Goal: Navigation & Orientation: Find specific page/section

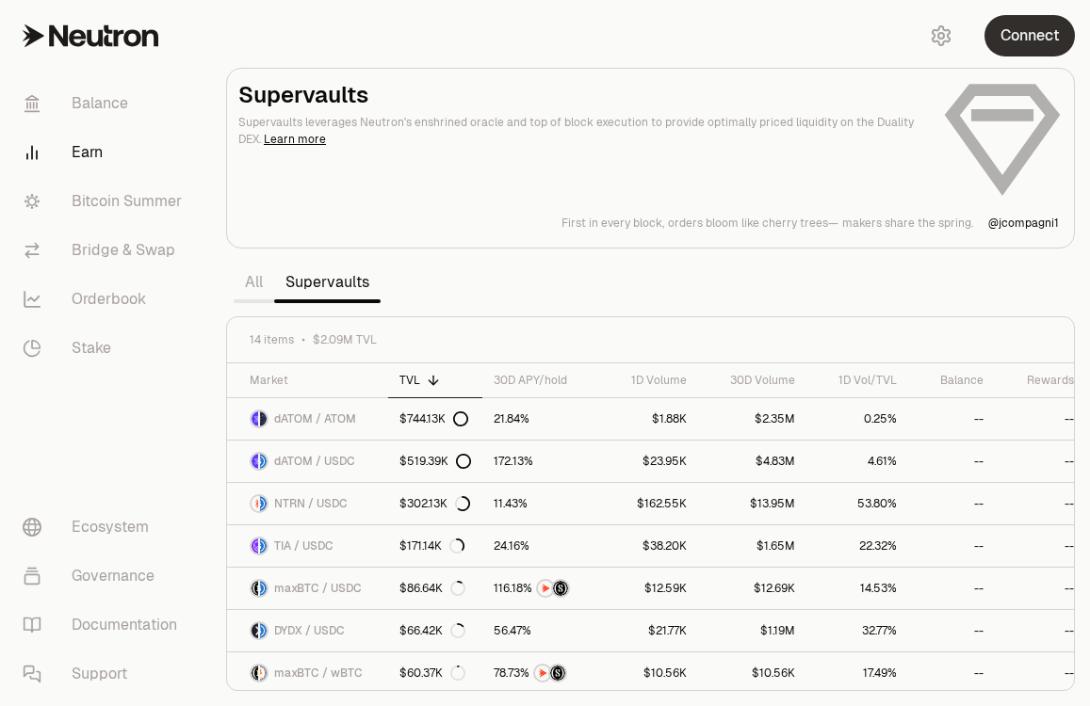
click at [1039, 42] on button "Connect" at bounding box center [1029, 35] width 90 height 41
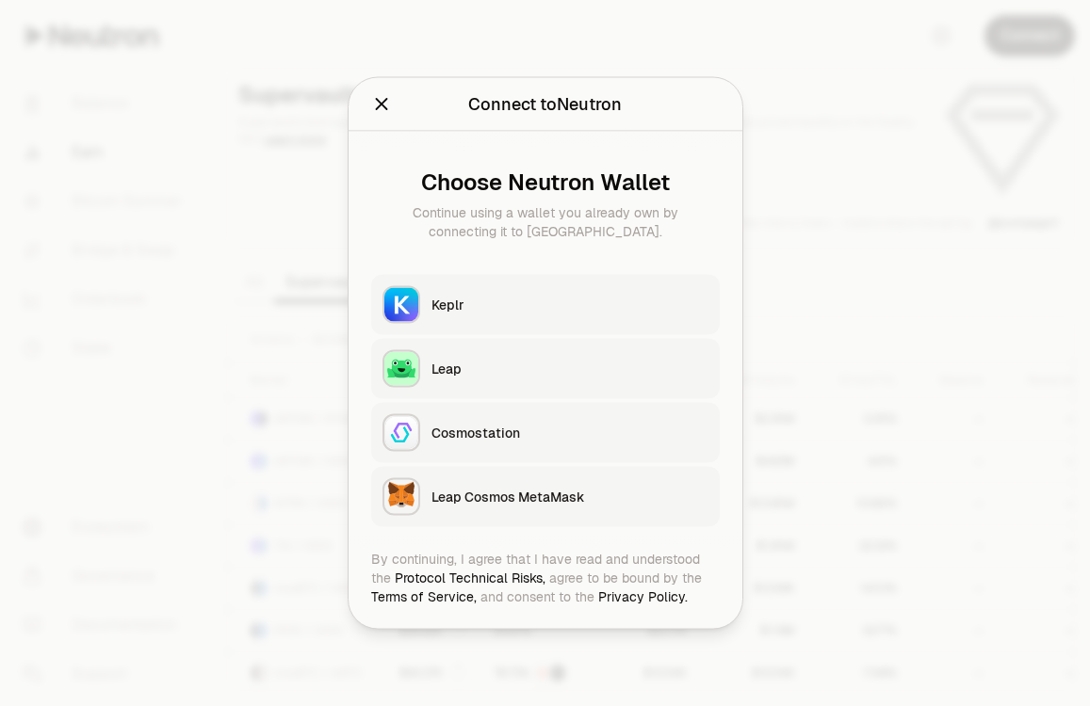
click at [457, 306] on div "Keplr" at bounding box center [569, 305] width 277 height 19
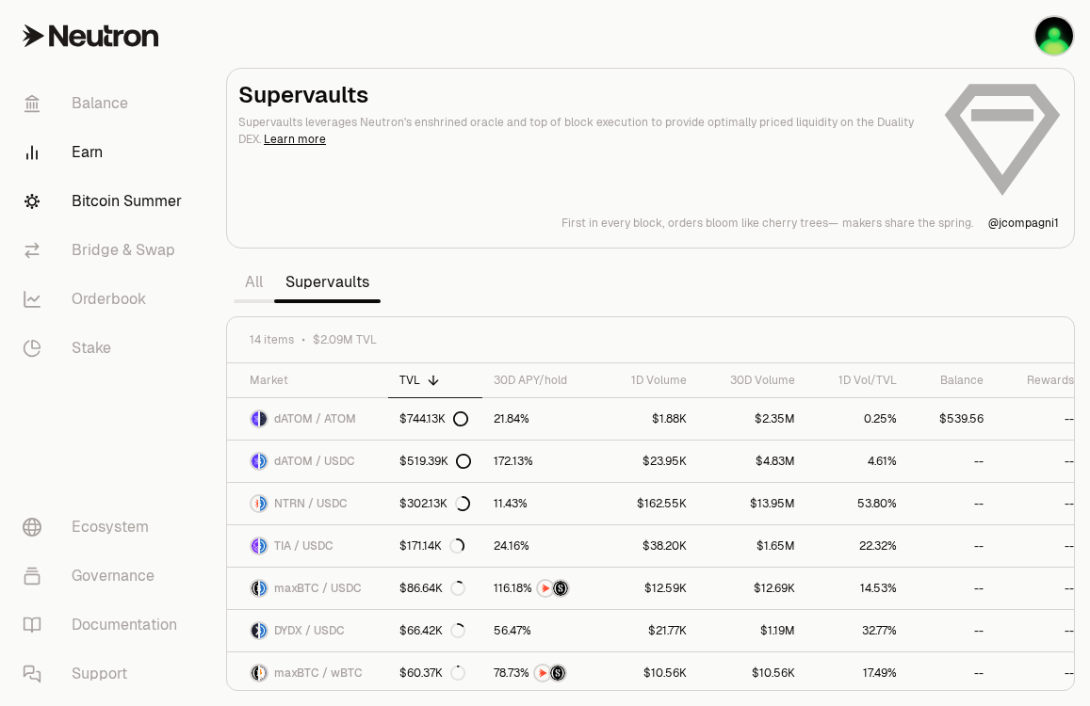
click at [104, 194] on link "Bitcoin Summer" at bounding box center [106, 201] width 196 height 49
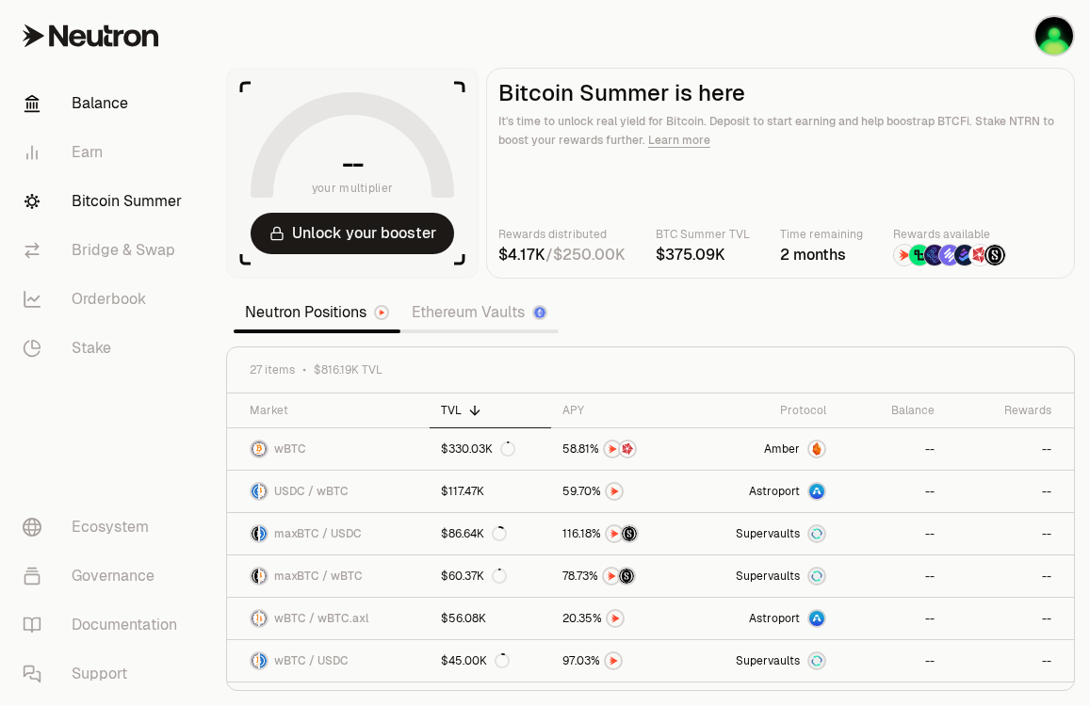
click at [102, 122] on link "Balance" at bounding box center [106, 103] width 196 height 49
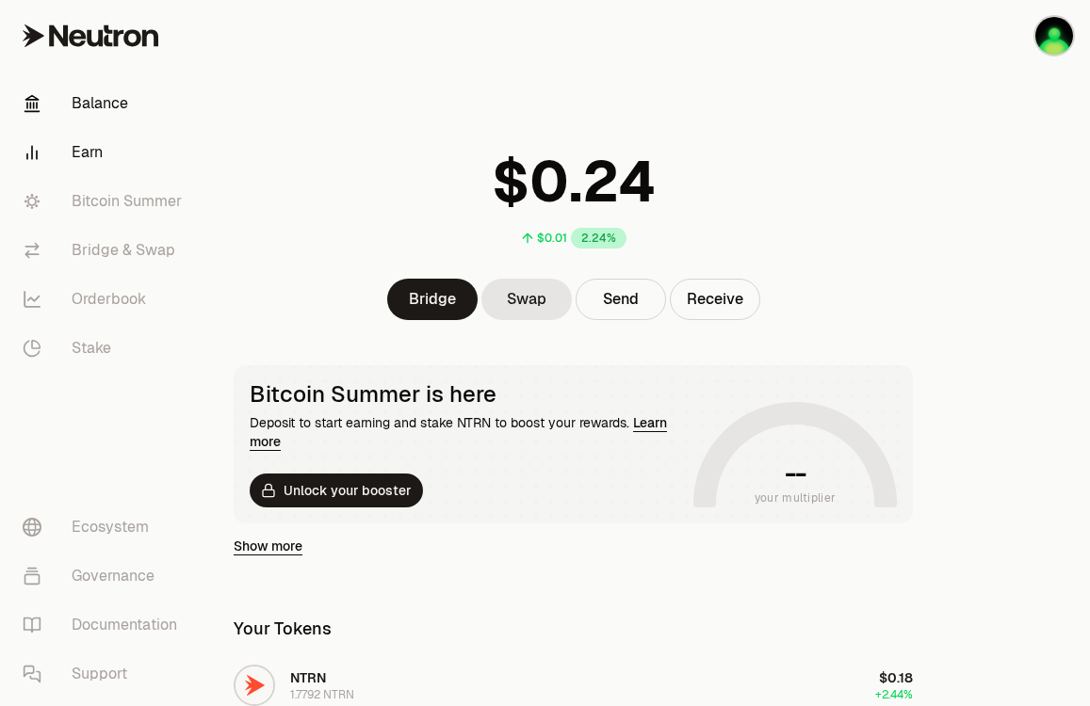
click at [97, 149] on link "Earn" at bounding box center [106, 152] width 196 height 49
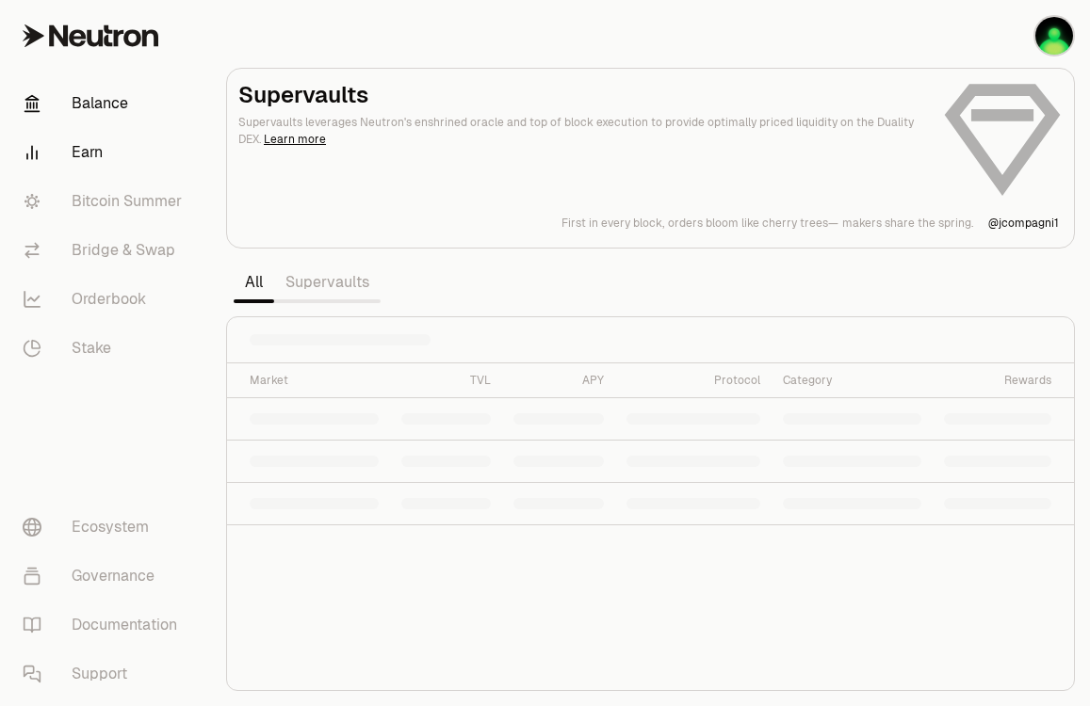
click at [103, 116] on link "Balance" at bounding box center [106, 103] width 196 height 49
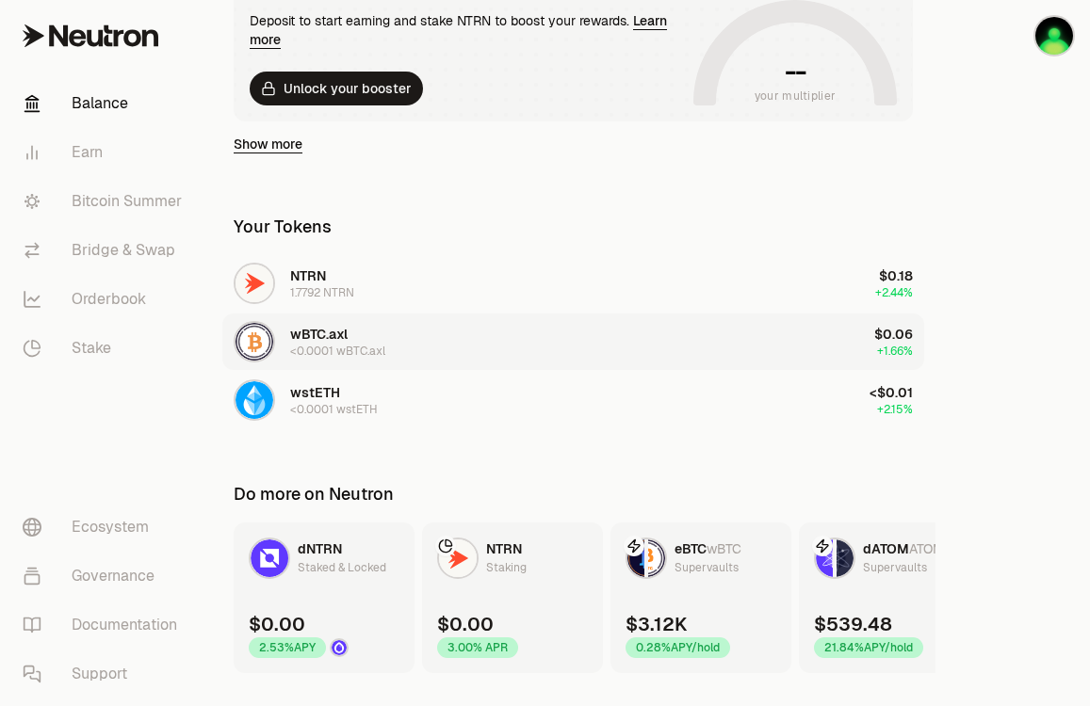
scroll to position [423, 0]
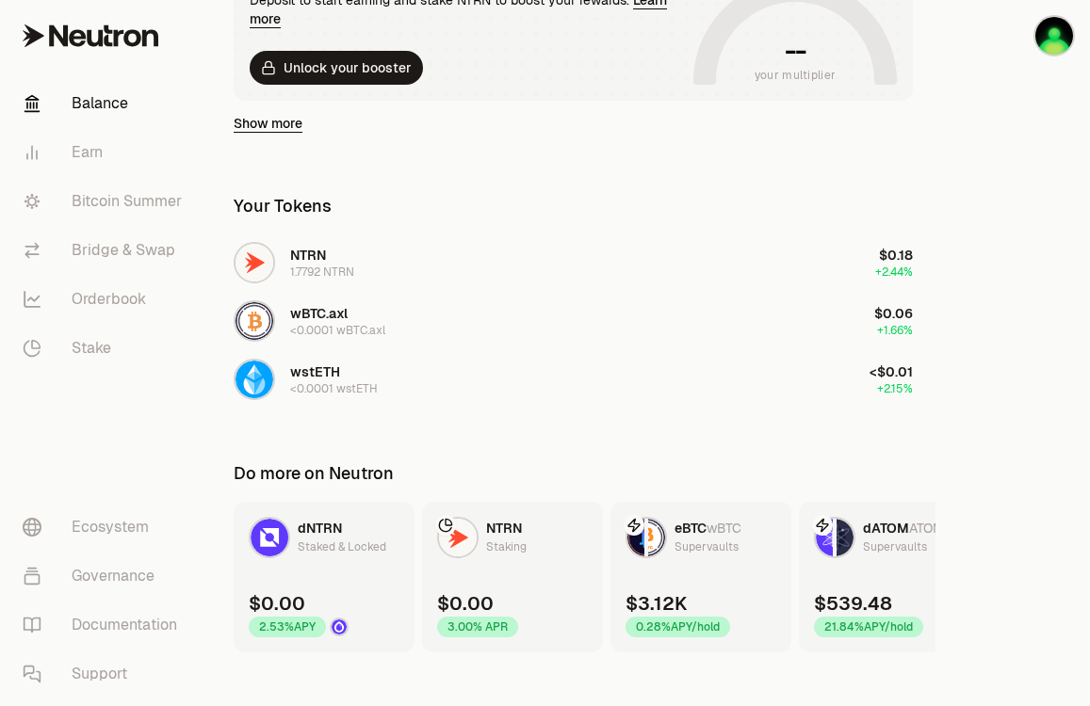
click at [275, 129] on link "Show more" at bounding box center [268, 123] width 69 height 19
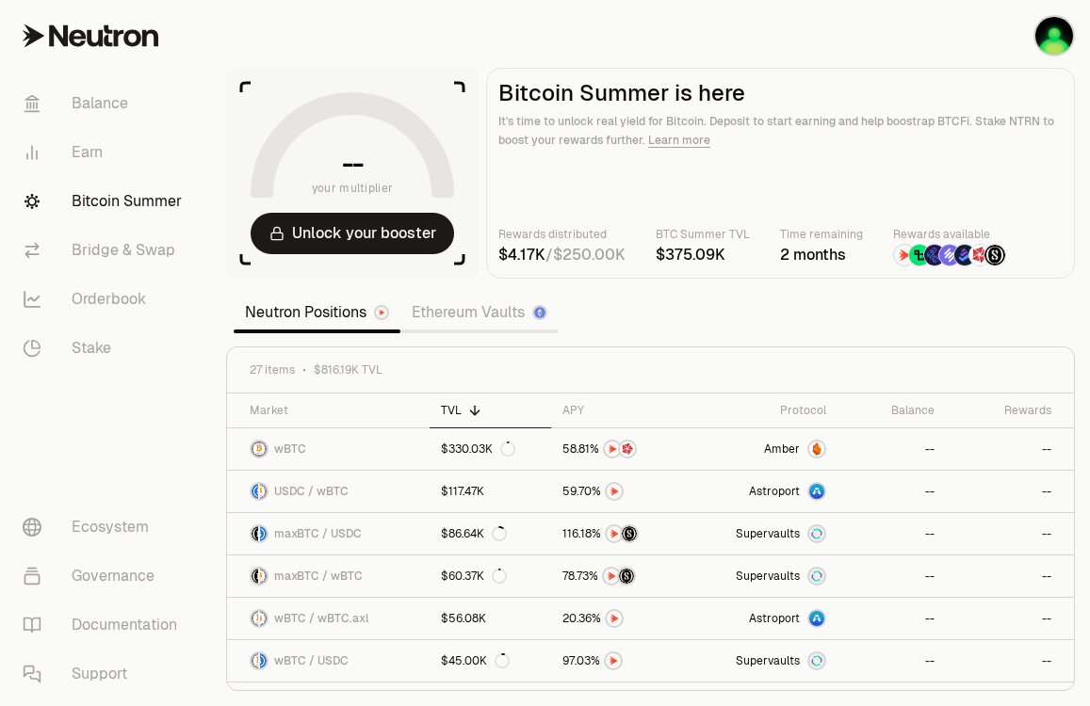
click at [588, 264] on span "0 1 2 3 4 5 6 7 8 9 0 1 2 3 4 5 6 7 8 9 0 1 2 3 4 5 6 7 8 9 . 0 1 2 3 4 5 6 7 8…" at bounding box center [589, 255] width 68 height 23
click at [506, 251] on span "$" at bounding box center [502, 255] width 9 height 15
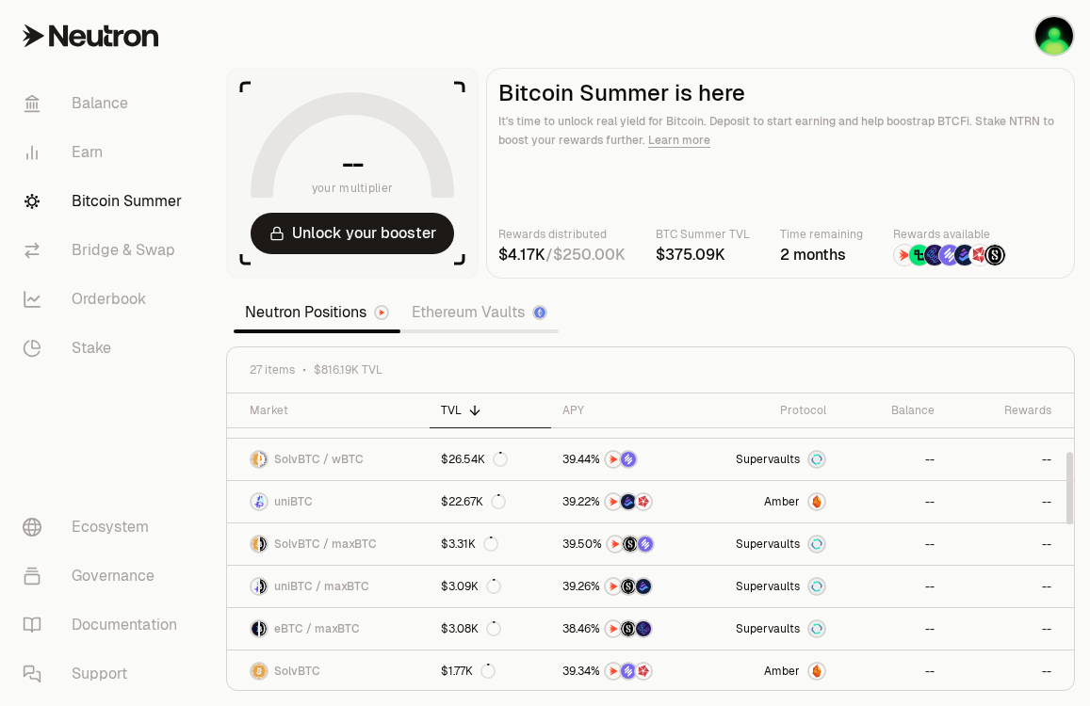
scroll to position [209, 0]
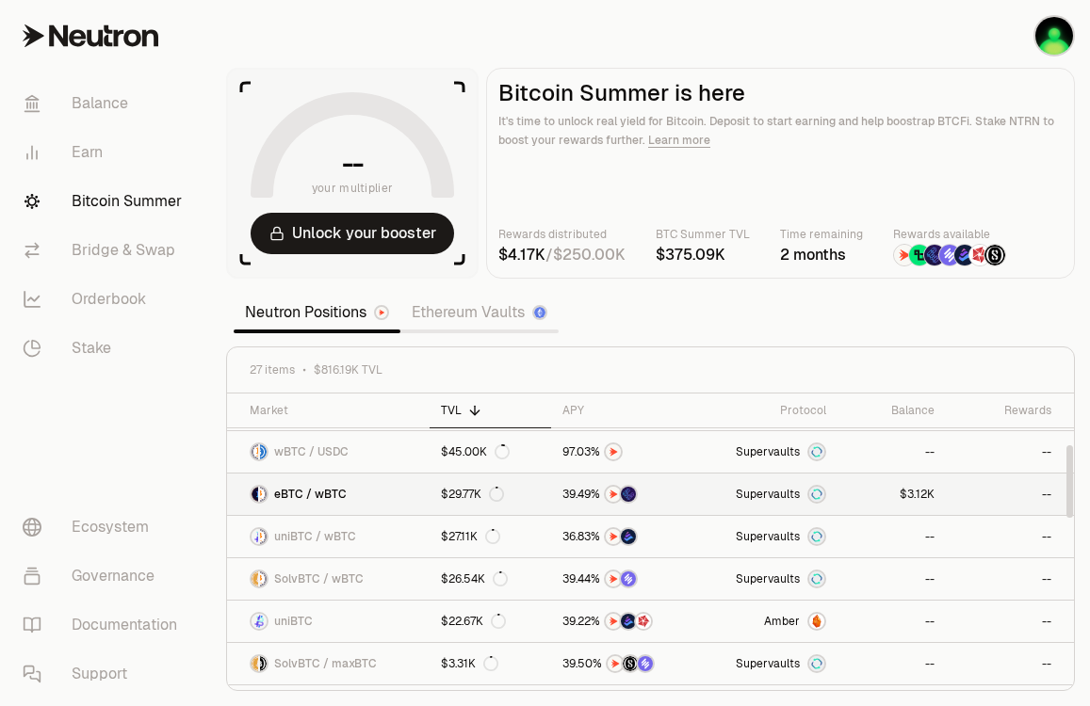
click at [407, 494] on link "eBTC / wBTC" at bounding box center [328, 494] width 202 height 41
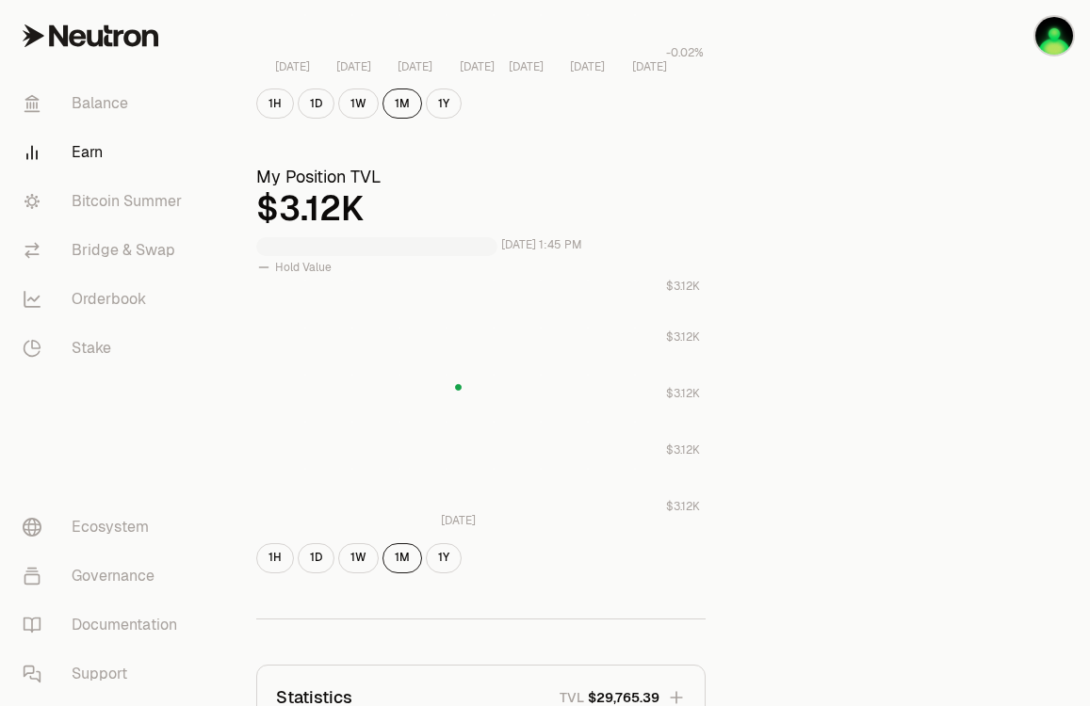
scroll to position [20, 0]
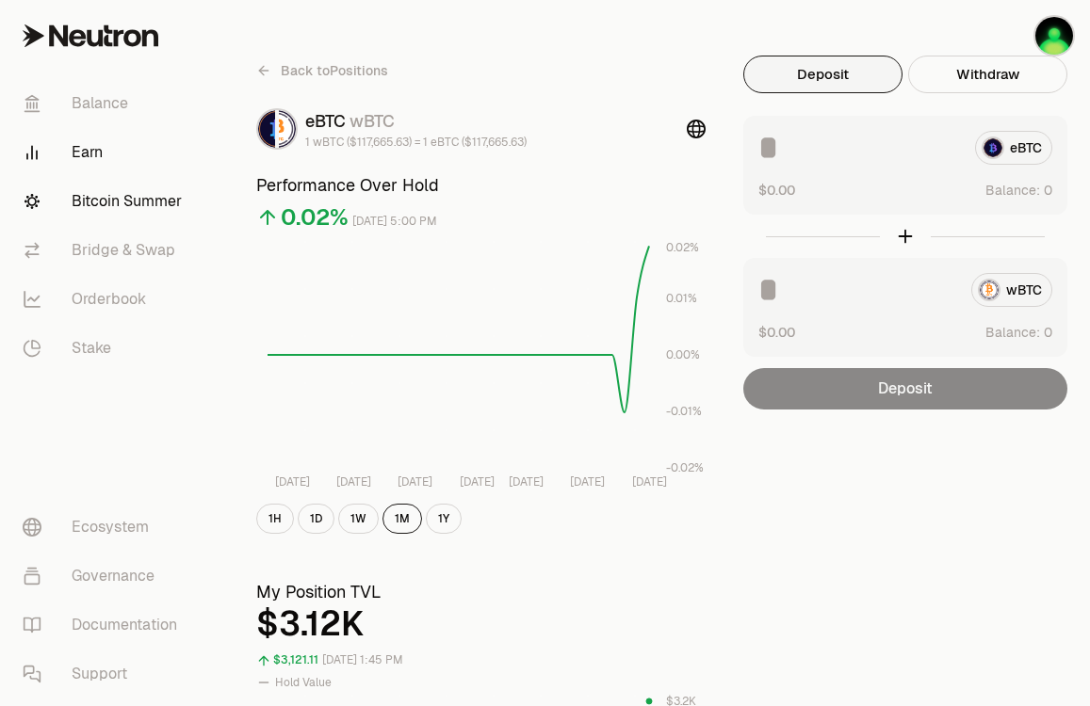
click at [111, 192] on link "Bitcoin Summer" at bounding box center [106, 201] width 196 height 49
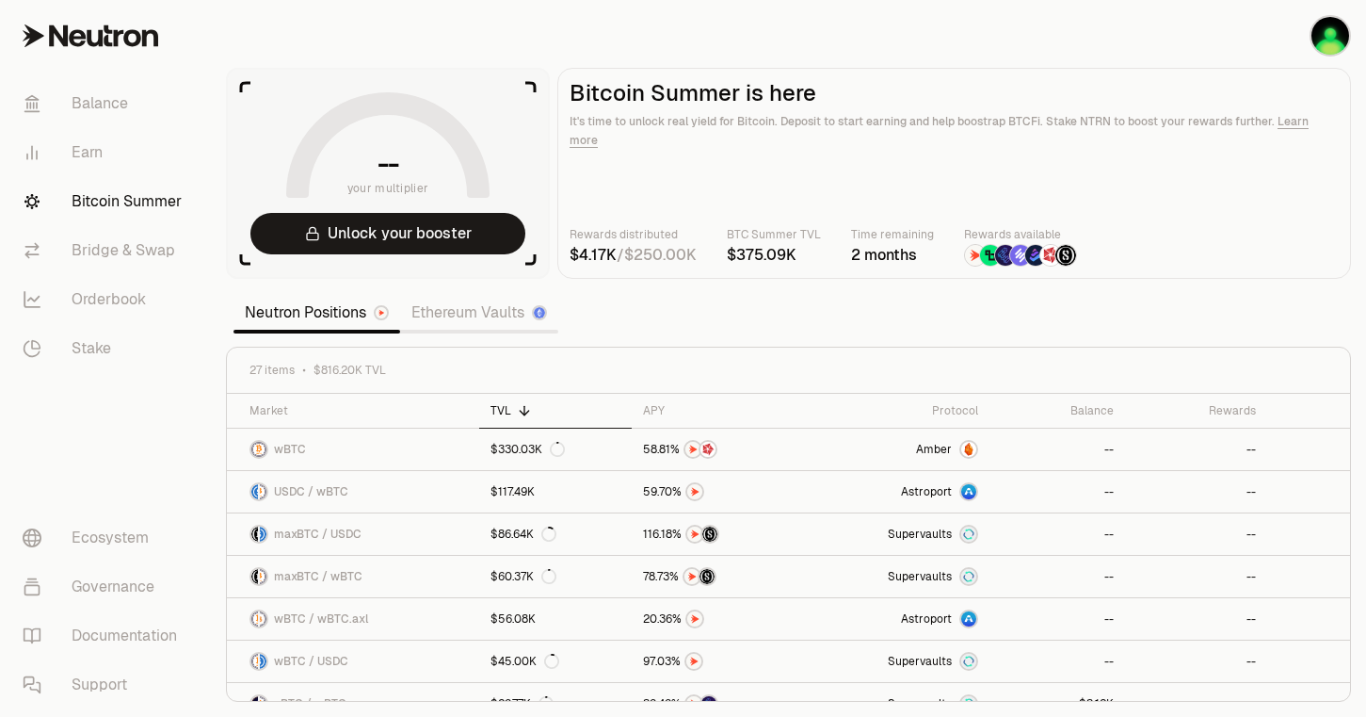
click at [834, 272] on main "Bitcoin Summer is here It's time to unlock real yield for Bitcoin. Deposit to s…" at bounding box center [954, 173] width 794 height 211
click at [129, 121] on link "Balance" at bounding box center [106, 103] width 196 height 49
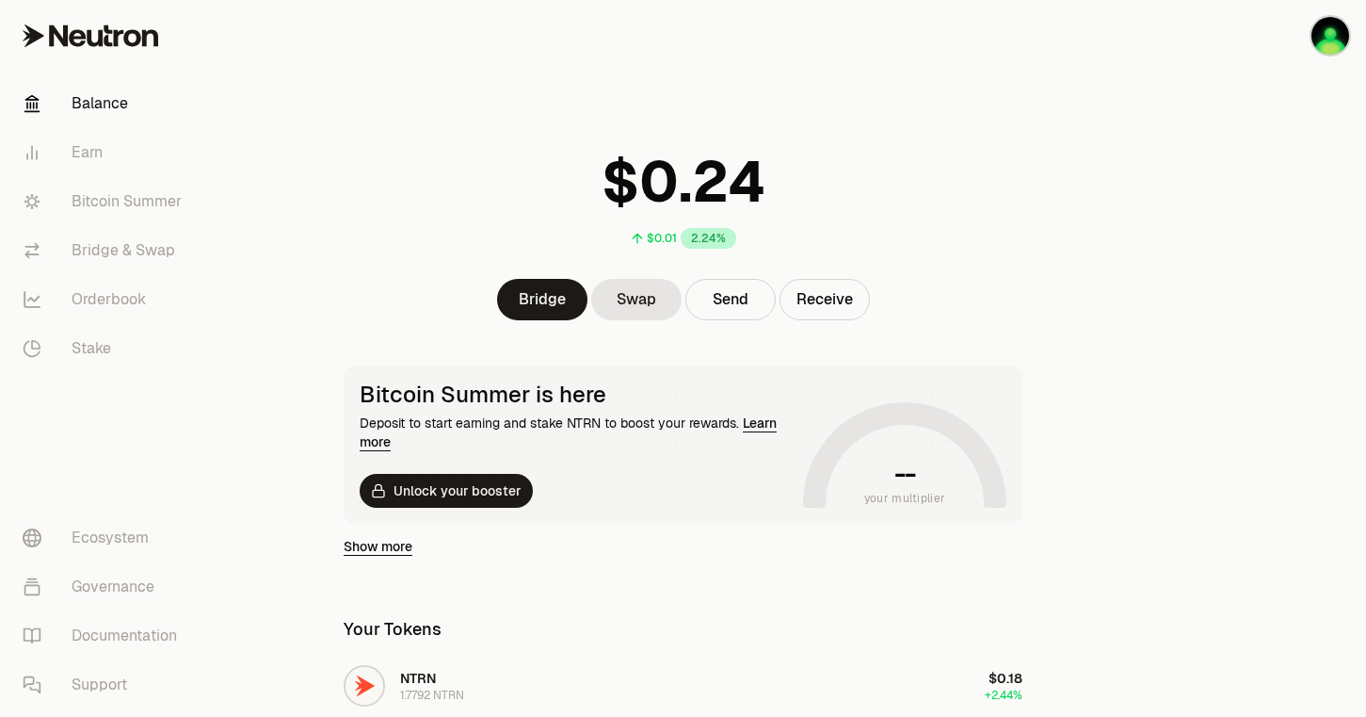
click at [351, 199] on div "$0.01 2.24%" at bounding box center [683, 194] width 724 height 147
click at [389, 555] on link "Show more" at bounding box center [378, 546] width 69 height 19
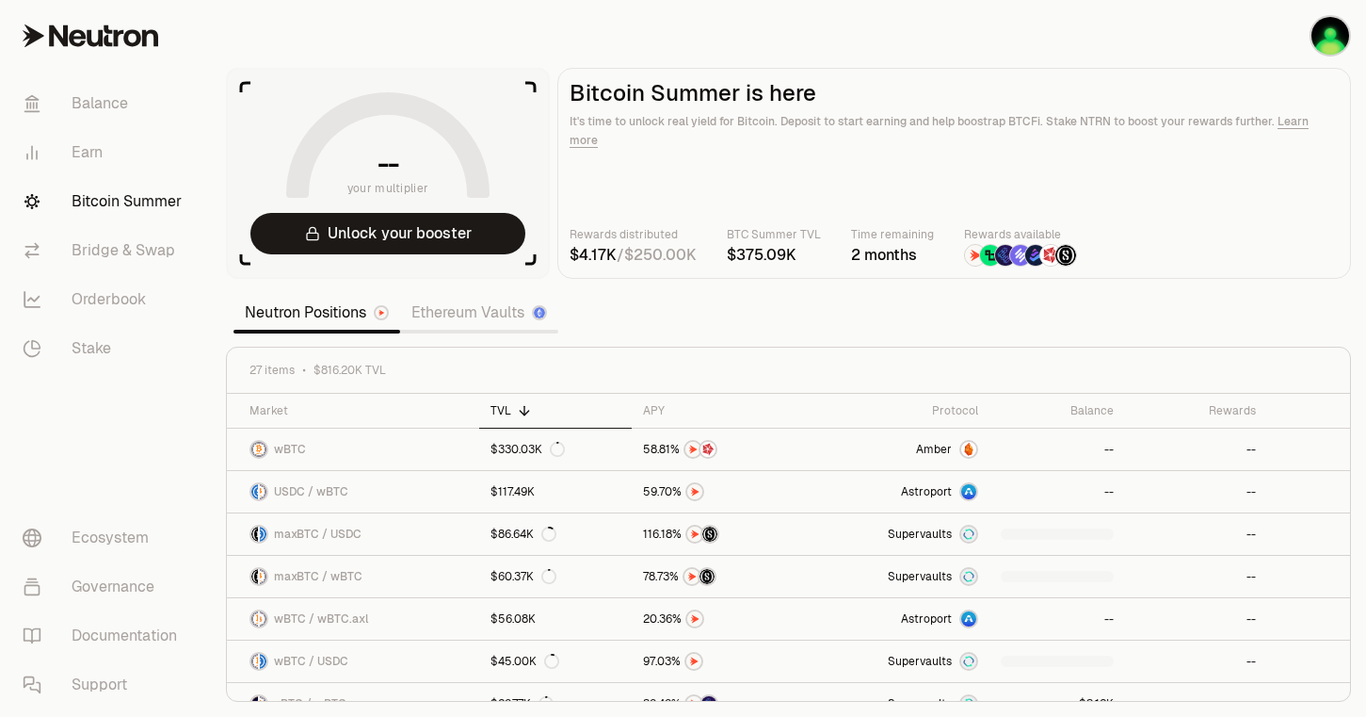
click at [110, 99] on link "Balance" at bounding box center [106, 103] width 196 height 49
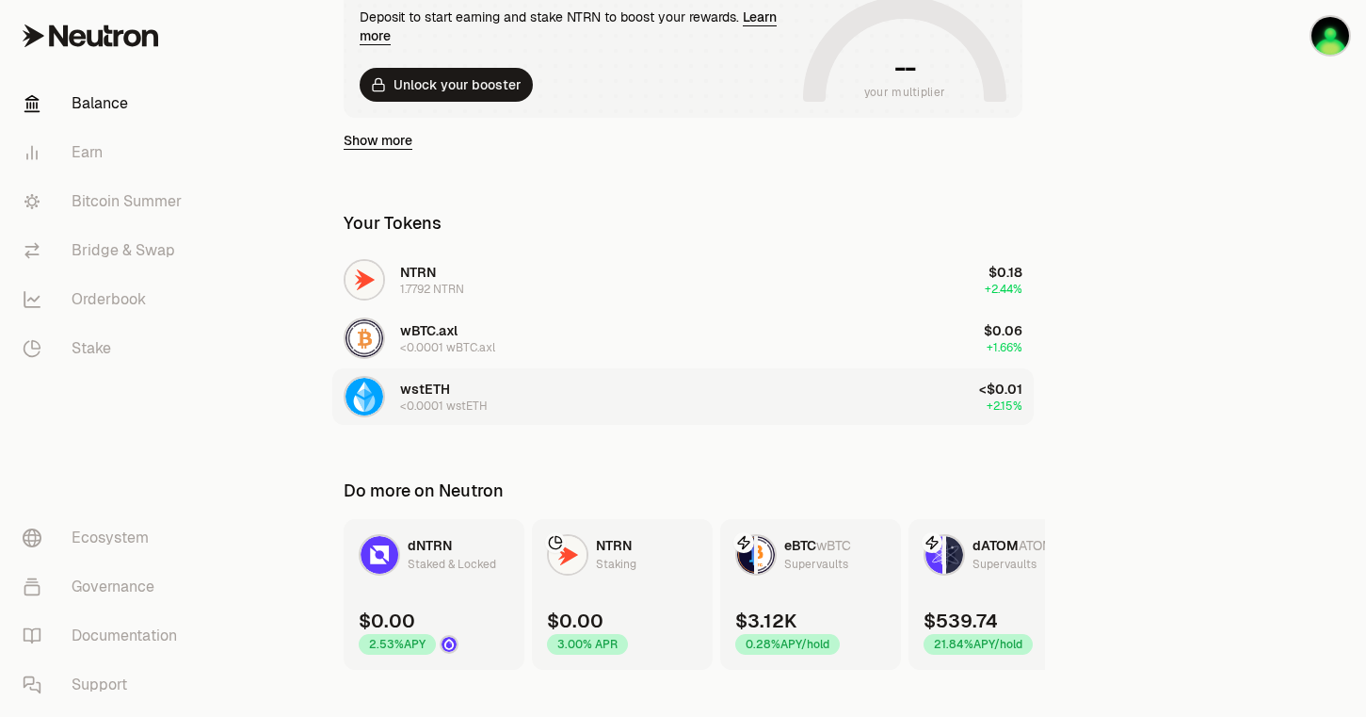
scroll to position [434, 0]
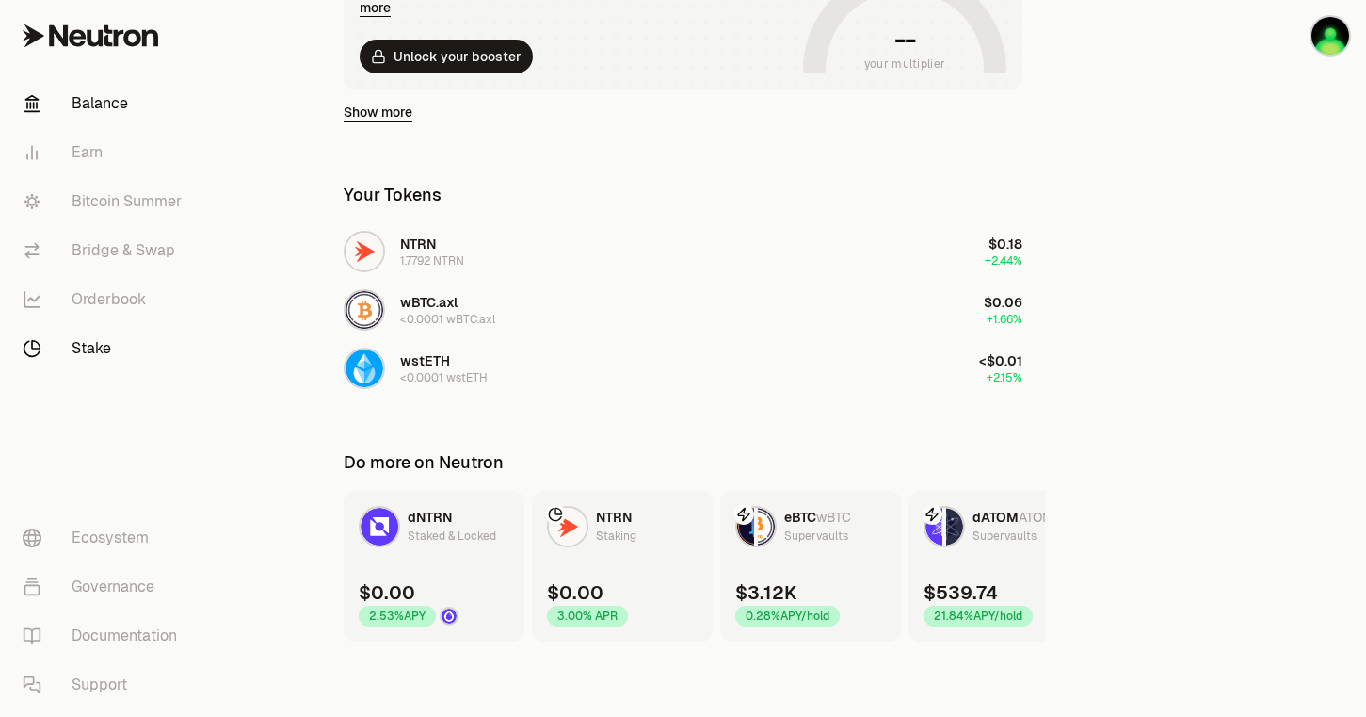
click at [73, 349] on link "Stake" at bounding box center [106, 348] width 196 height 49
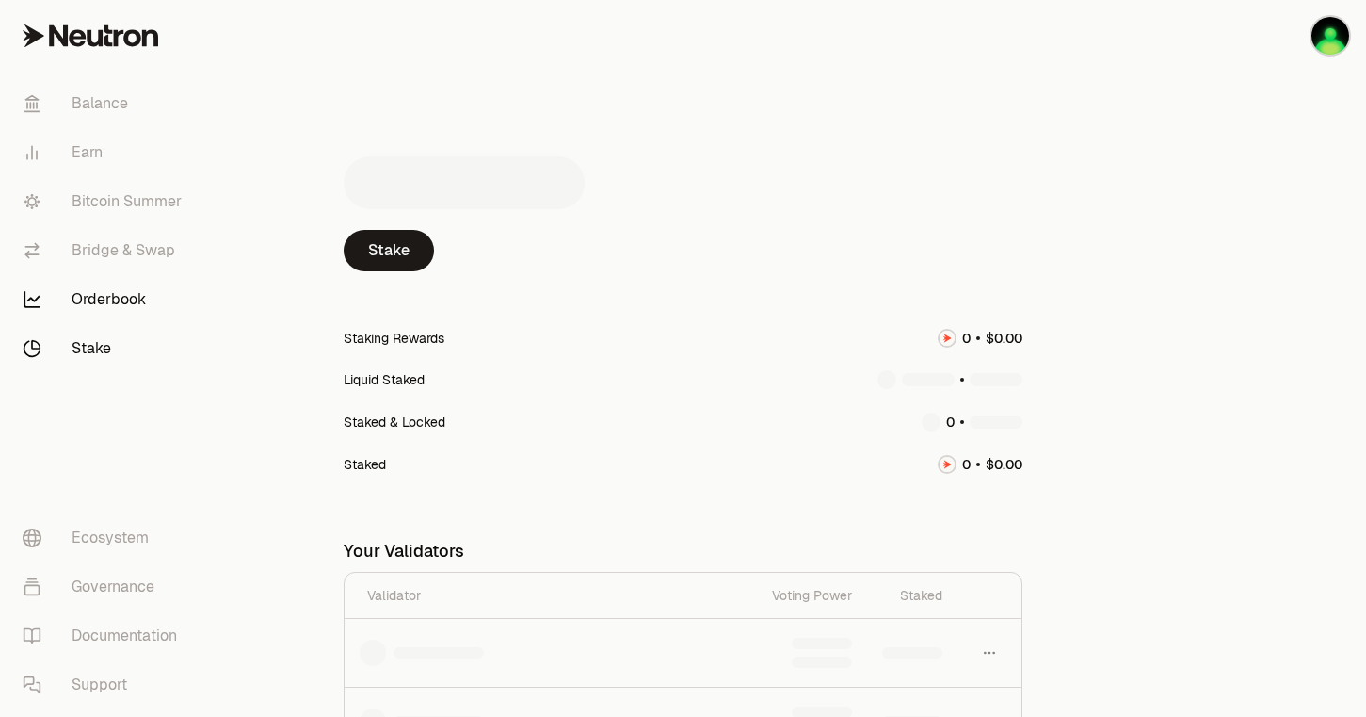
click at [105, 302] on link "Orderbook" at bounding box center [106, 299] width 196 height 49
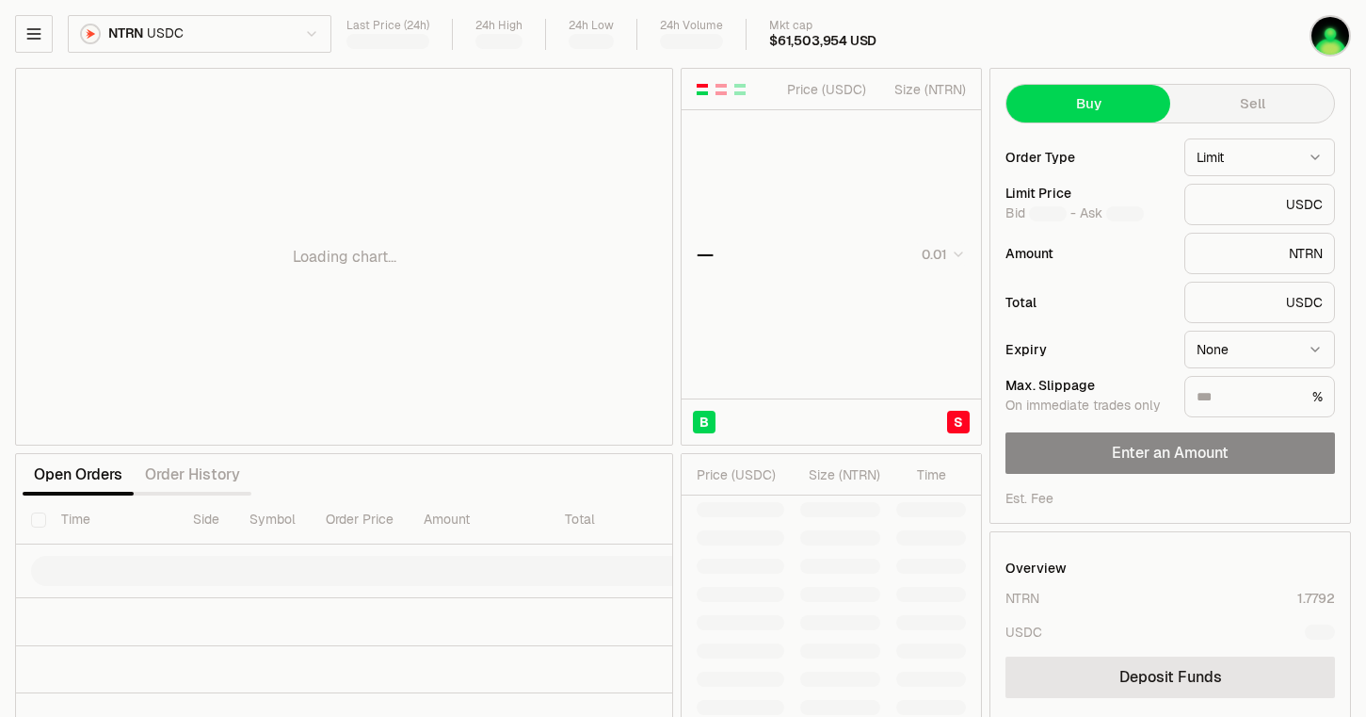
type input "********"
